Goal: Task Accomplishment & Management: Manage account settings

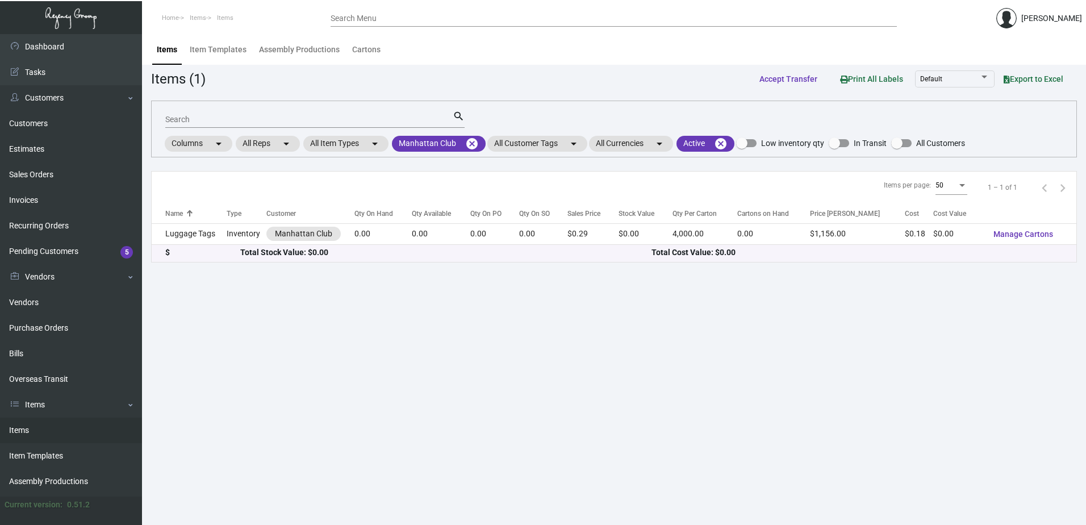
click at [372, 324] on main "Items Item Templates Assembly Productions Cartons Items (1) Accept Transfer Pri…" at bounding box center [614, 279] width 944 height 491
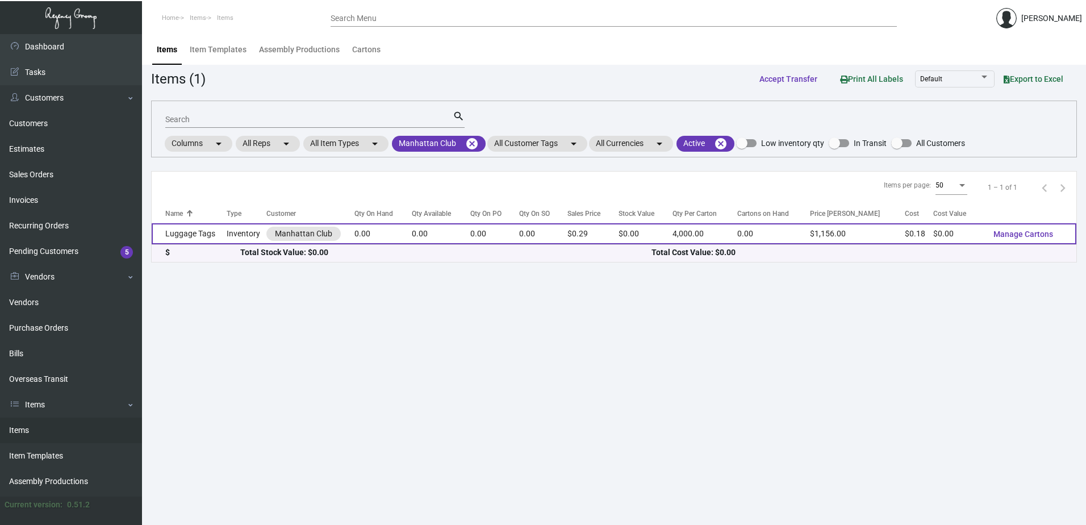
click at [384, 232] on td "0.00" at bounding box center [384, 233] width 58 height 21
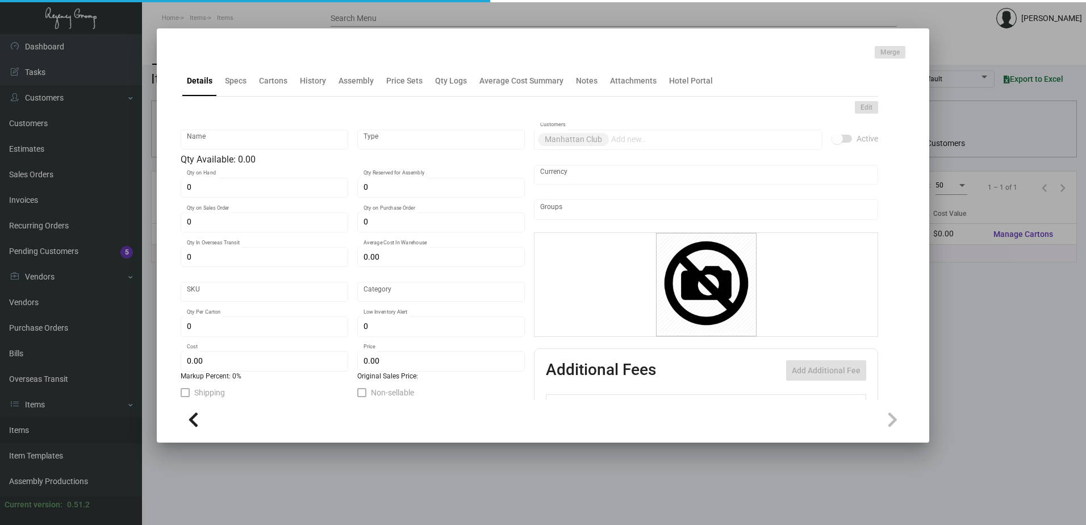
type input "Luggage Tags"
type input "Inventory"
type input "$ 0.58994"
type input "33389"
type input "Standard"
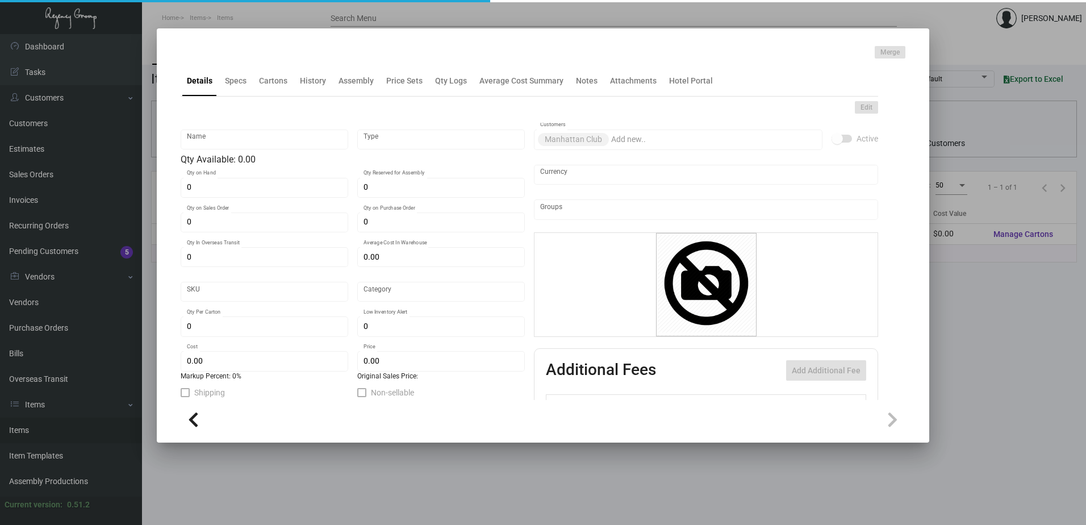
type input "4,000"
type input "$ 0.18142"
type input "$ 0.289"
checkbox input "true"
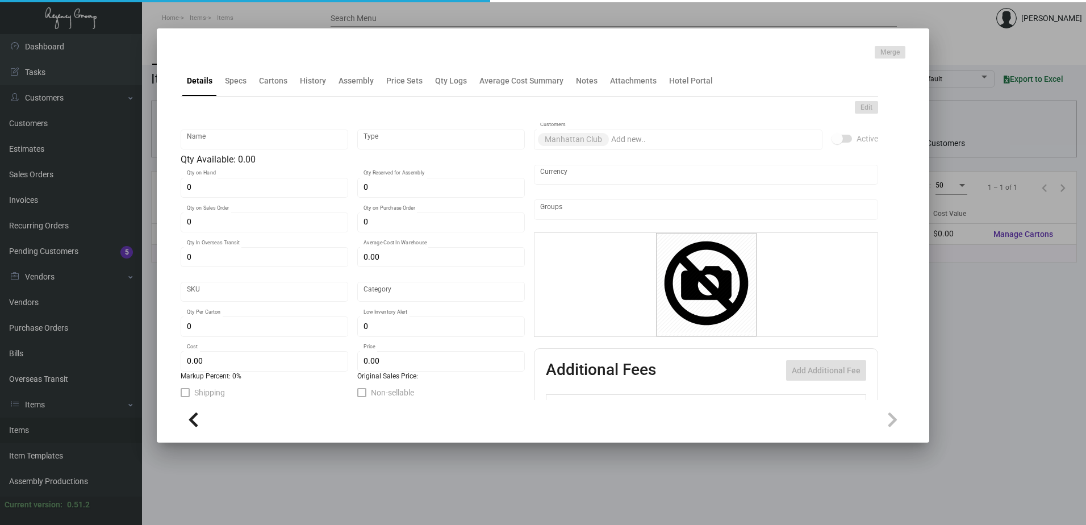
checkbox input "true"
type input "United States Dollar $"
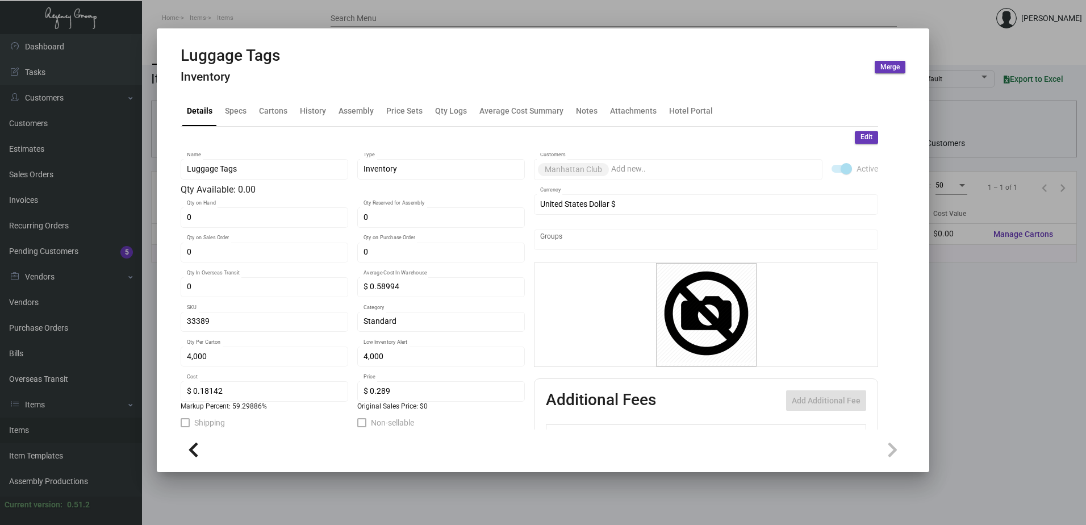
drag, startPoint x: 316, startPoint y: 96, endPoint x: 316, endPoint y: 107, distance: 10.8
click at [316, 97] on div "Details Specs Cartons History Assembly Price Sets Qty Logs Average Cost Summary…" at bounding box center [530, 110] width 698 height 31
click at [316, 107] on div "History" at bounding box center [313, 111] width 26 height 12
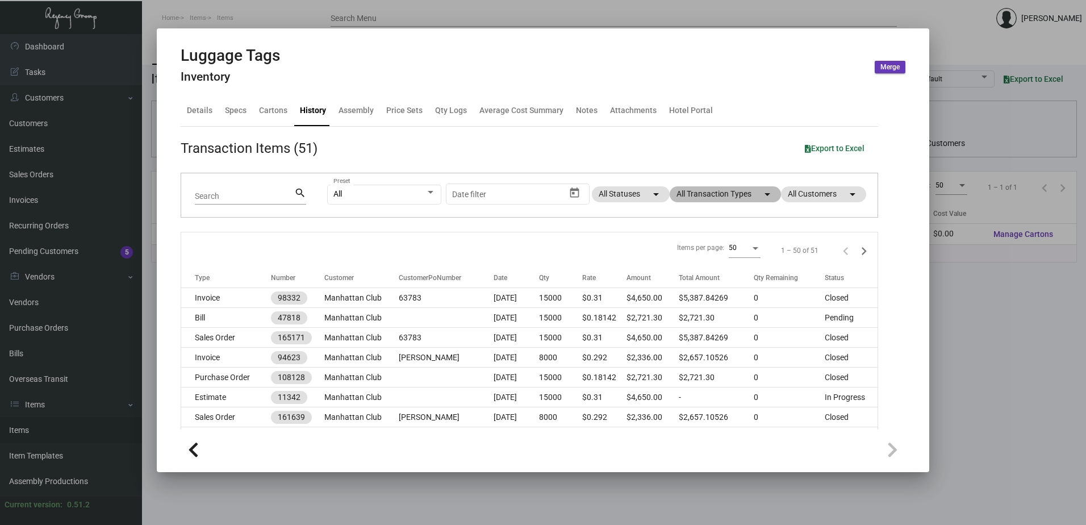
click at [720, 195] on mat-chip "All Transaction Types arrow_drop_down" at bounding box center [725, 194] width 111 height 16
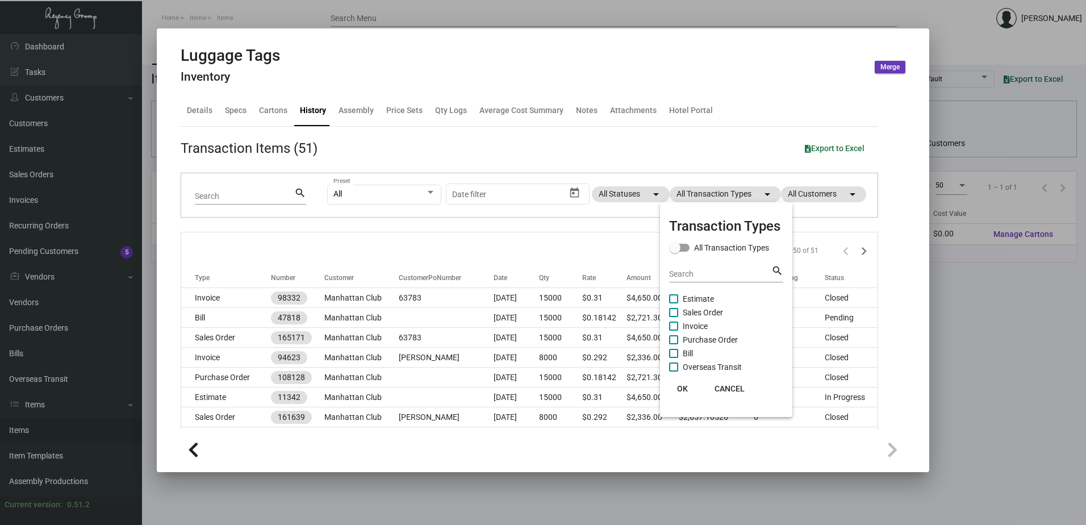
click at [720, 338] on span "Purchase Order" at bounding box center [710, 340] width 55 height 14
click at [674, 344] on input "Purchase Order" at bounding box center [673, 344] width 1 height 1
checkbox input "true"
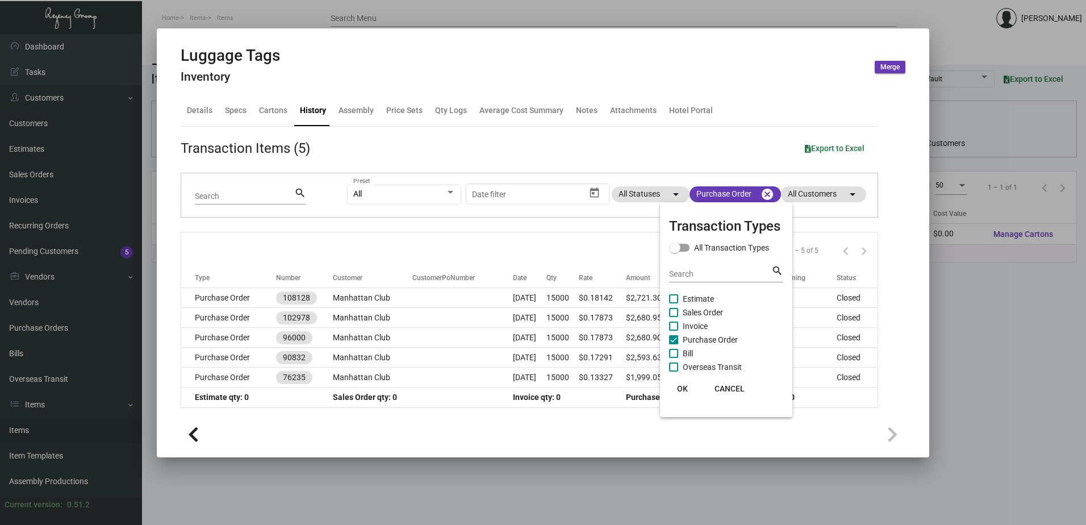
drag, startPoint x: 685, startPoint y: 393, endPoint x: 678, endPoint y: 390, distance: 7.6
click at [685, 393] on span "OK" at bounding box center [682, 388] width 11 height 9
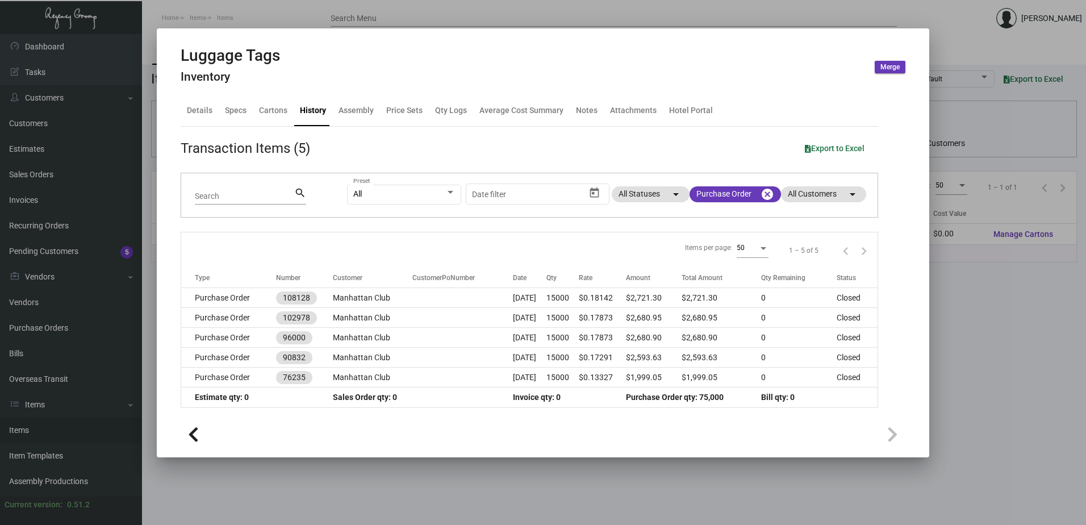
click at [638, 73] on div "Luggage Tags Inventory Merge" at bounding box center [543, 67] width 725 height 43
